Goal: Transaction & Acquisition: Purchase product/service

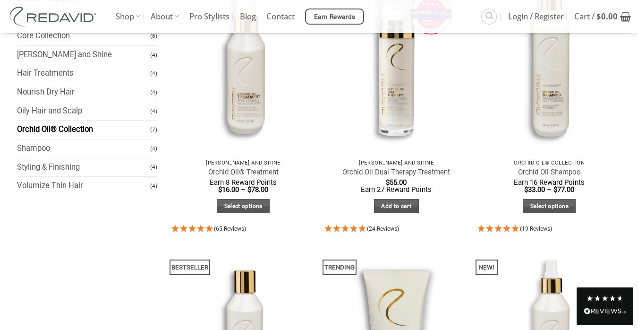
scroll to position [165, 0]
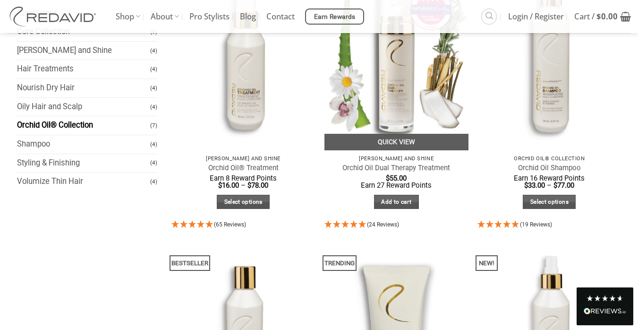
click at [398, 106] on img at bounding box center [397, 54] width 144 height 192
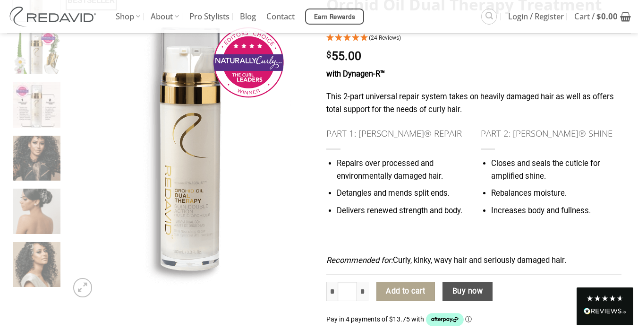
scroll to position [131, 0]
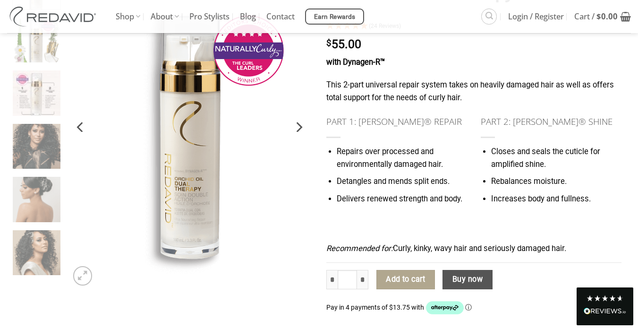
click at [300, 126] on icon "Next" at bounding box center [300, 127] width 6 height 10
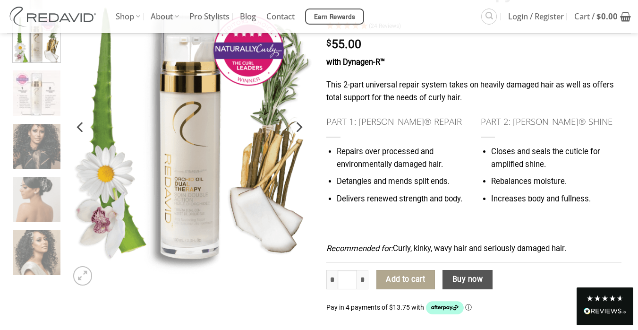
click at [300, 126] on icon "Next" at bounding box center [298, 127] width 17 height 17
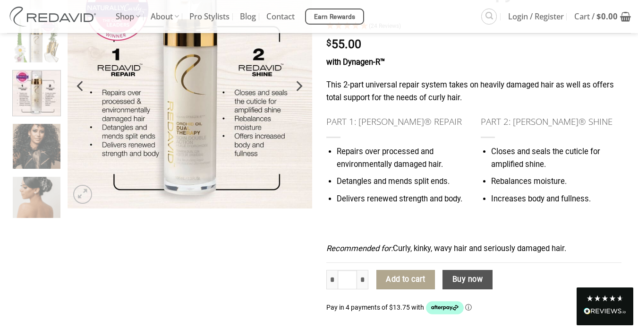
click at [299, 81] on icon "Next" at bounding box center [298, 85] width 17 height 17
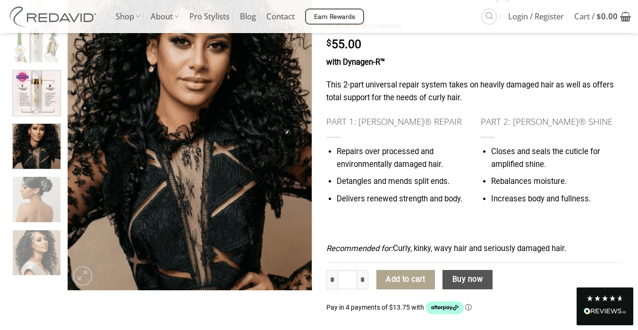
click at [38, 93] on img at bounding box center [37, 92] width 48 height 48
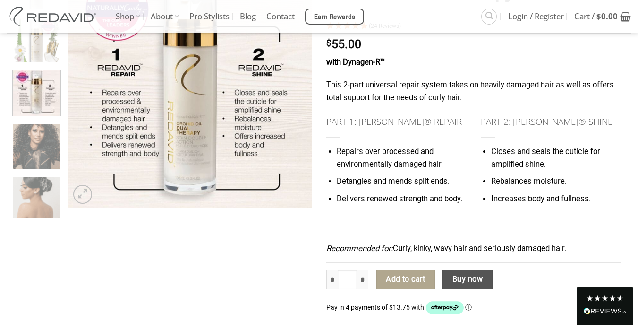
click at [37, 78] on img at bounding box center [37, 92] width 48 height 48
click at [40, 39] on img at bounding box center [37, 39] width 48 height 48
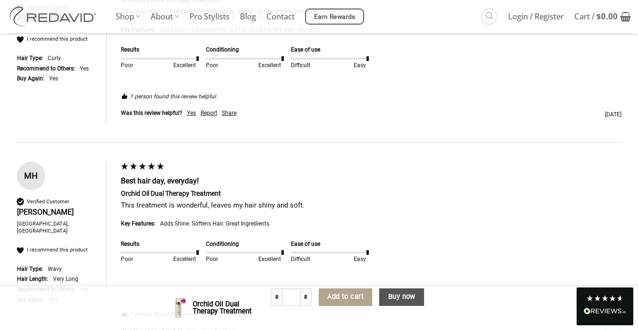
scroll to position [0, 0]
